Goal: Find specific page/section: Find specific page/section

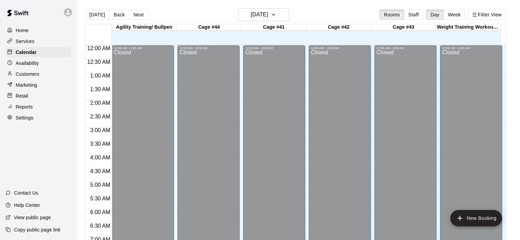
scroll to position [432, 0]
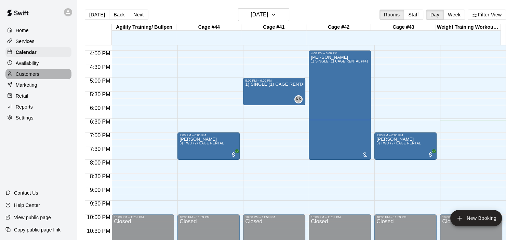
click at [37, 76] on p "Customers" at bounding box center [28, 74] width 24 height 7
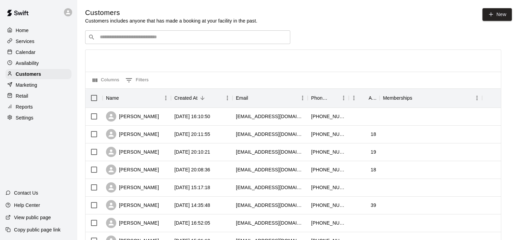
click at [141, 37] on input "Search customers by name or email" at bounding box center [192, 37] width 189 height 7
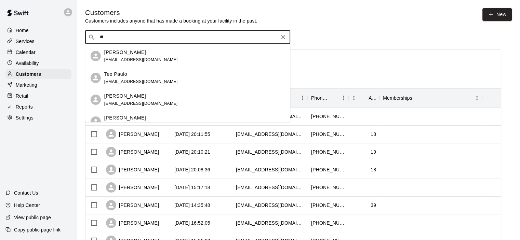
type input "*"
type input "*****"
click at [350, 33] on div "​ ***** ​" at bounding box center [293, 37] width 416 height 14
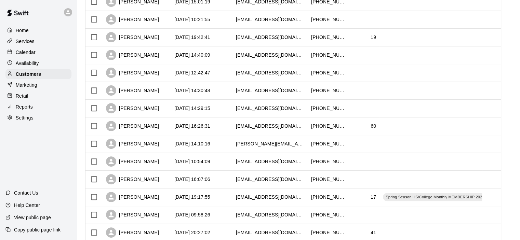
scroll to position [350, 0]
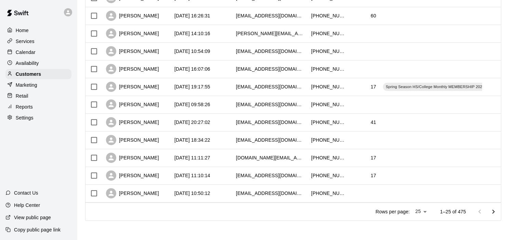
click at [40, 52] on div "Calendar" at bounding box center [38, 52] width 66 height 10
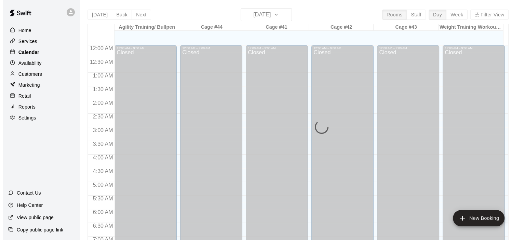
scroll to position [432, 0]
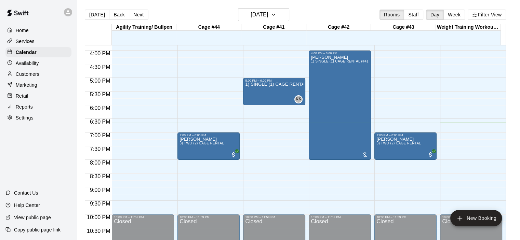
click at [39, 73] on div "Customers" at bounding box center [38, 74] width 66 height 10
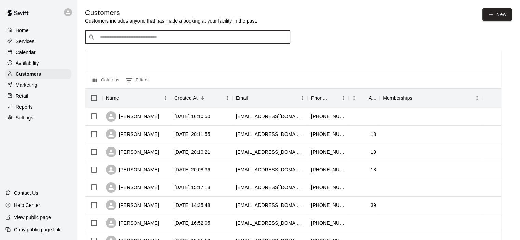
click at [109, 40] on input "Search customers by name or email" at bounding box center [192, 37] width 189 height 7
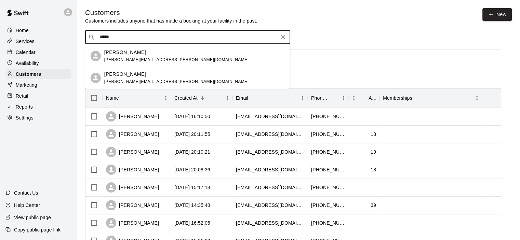
type input "******"
click at [137, 75] on div "[PERSON_NAME]" at bounding box center [176, 74] width 144 height 7
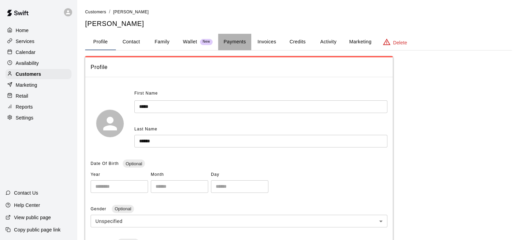
click at [240, 44] on button "Payments" at bounding box center [234, 42] width 33 height 16
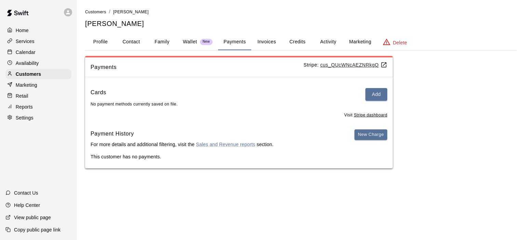
click at [322, 39] on button "Activity" at bounding box center [328, 42] width 31 height 16
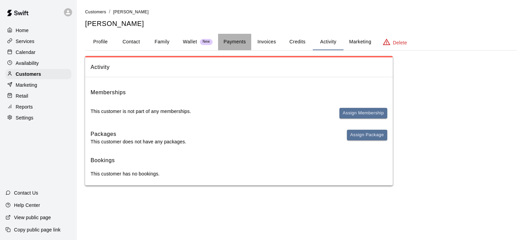
click at [231, 42] on button "Payments" at bounding box center [234, 42] width 33 height 16
